Goal: Transaction & Acquisition: Purchase product/service

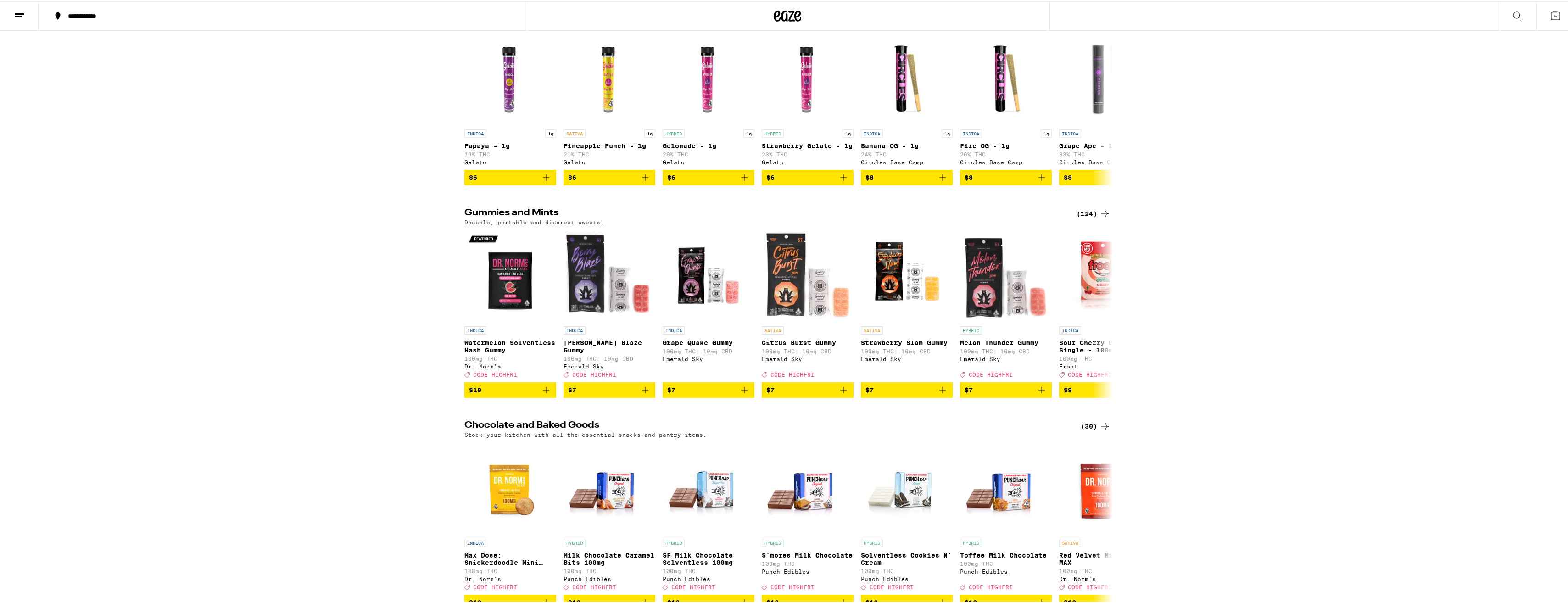
scroll to position [2660, 0]
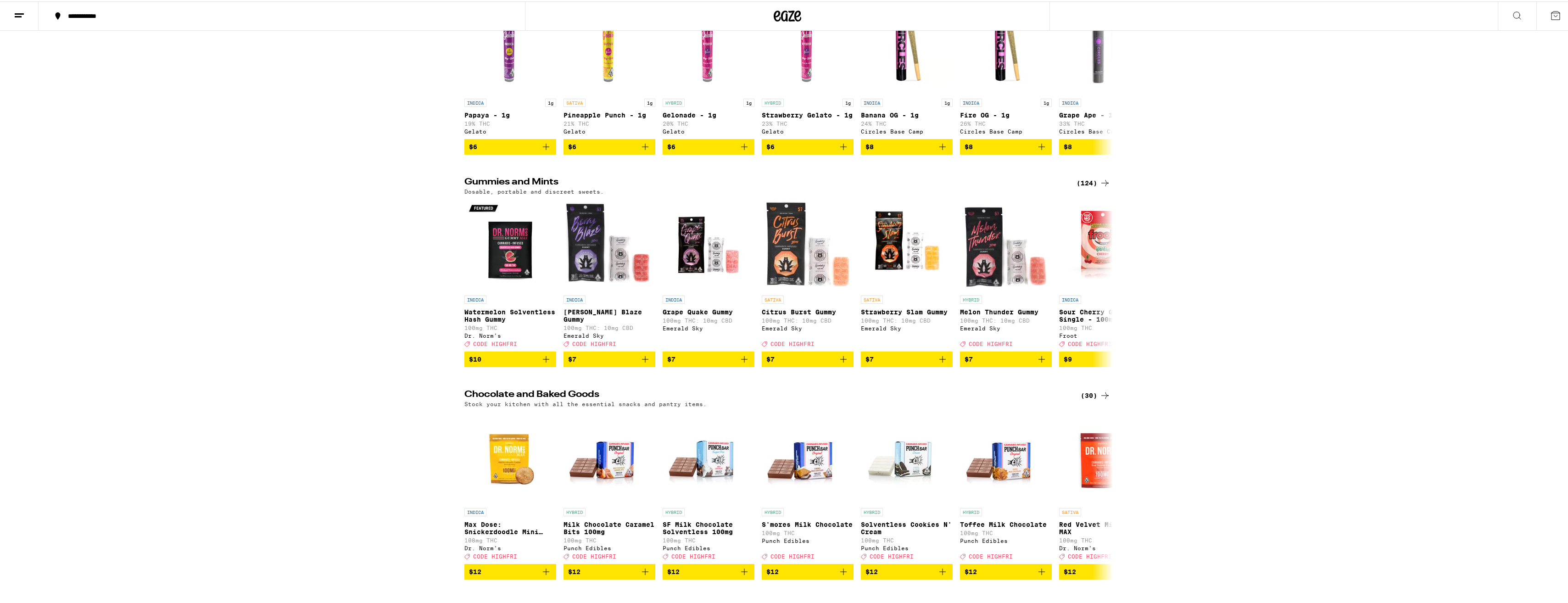
click at [1210, 153] on div "Prerolls (77) Fast, easy, and classic. INDICA 1g Papaya - 1g 19% THC Gelato $6 …" at bounding box center [787, 66] width 1575 height 174
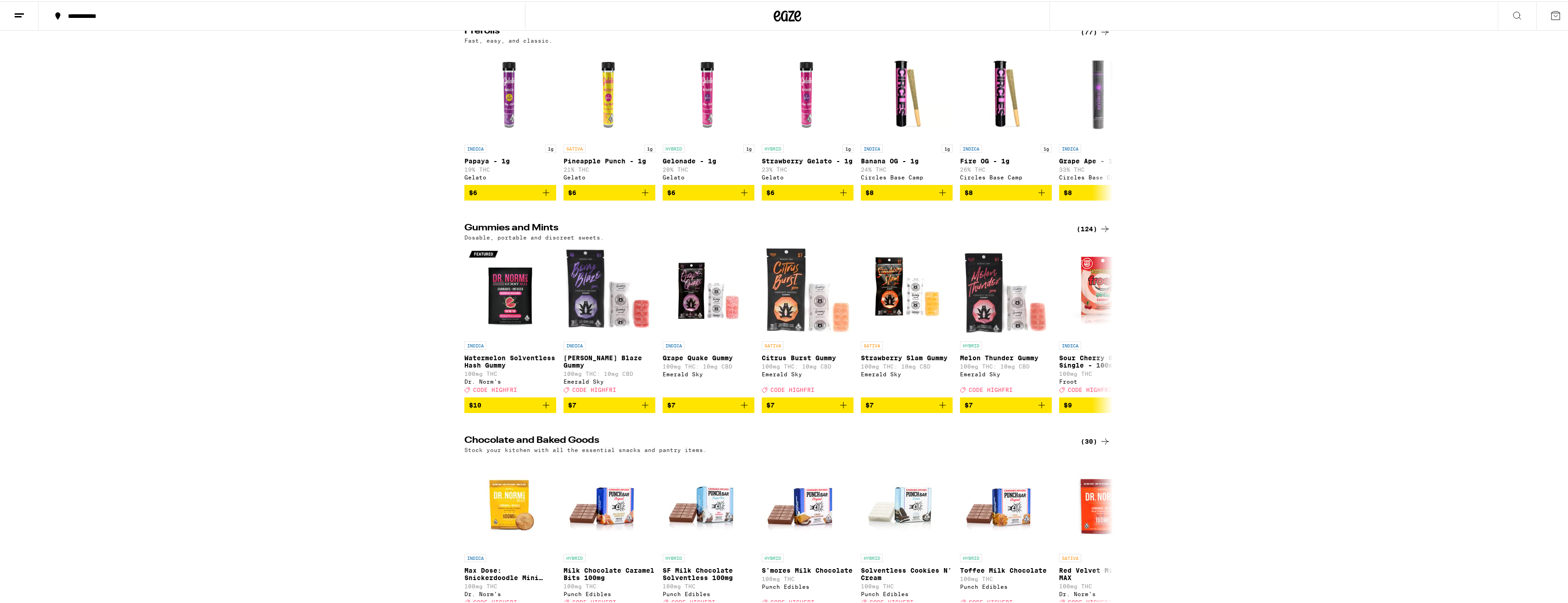
scroll to position [2890, 0]
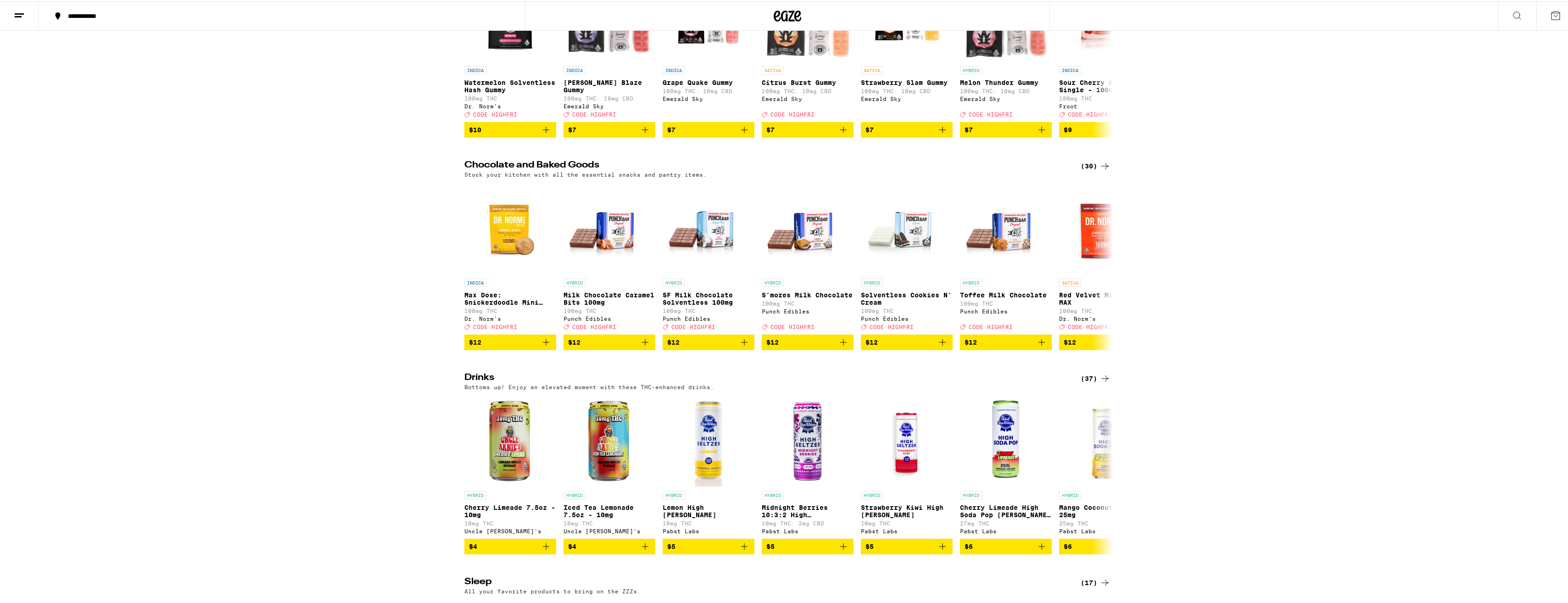
click at [290, 349] on div "Chocolate and Baked Goods (30) Stock your kitchen with all the essential snacks…" at bounding box center [787, 254] width 1575 height 189
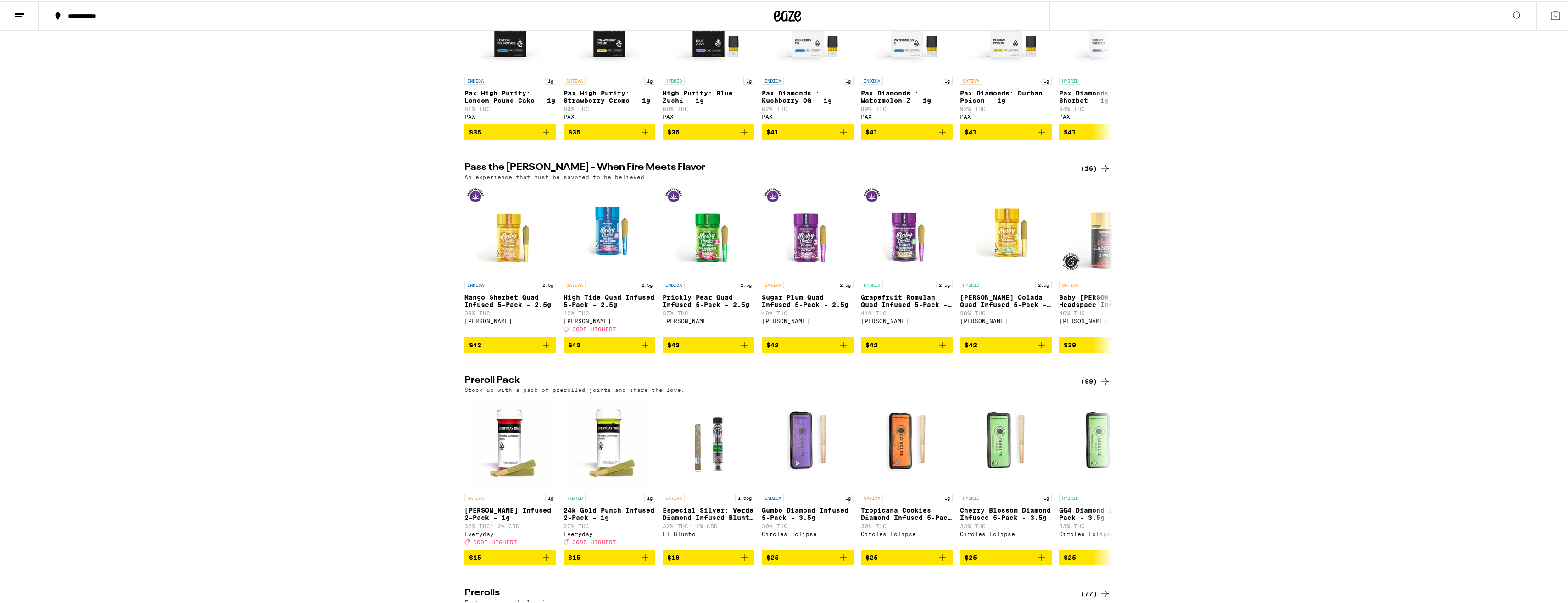
scroll to position [2038, 0]
